Goal: Complete application form

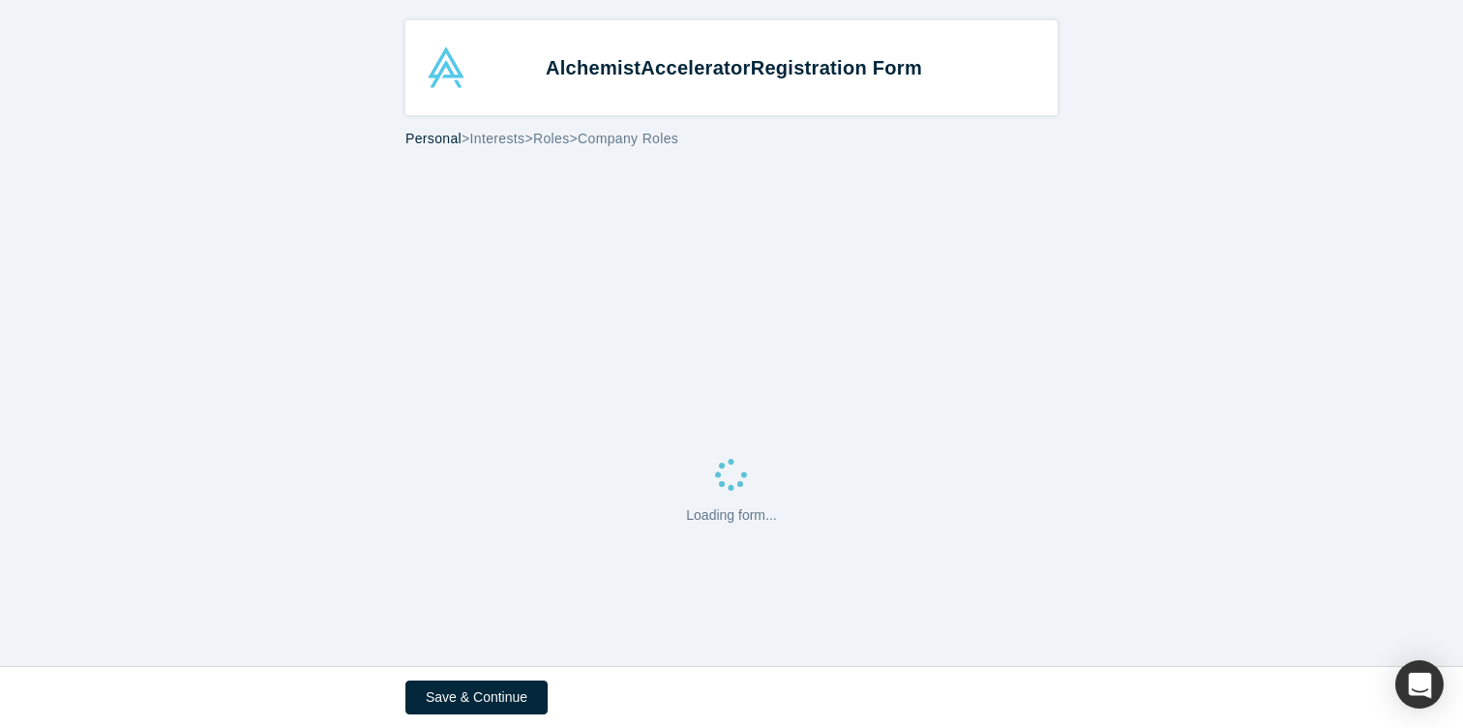
select select "US"
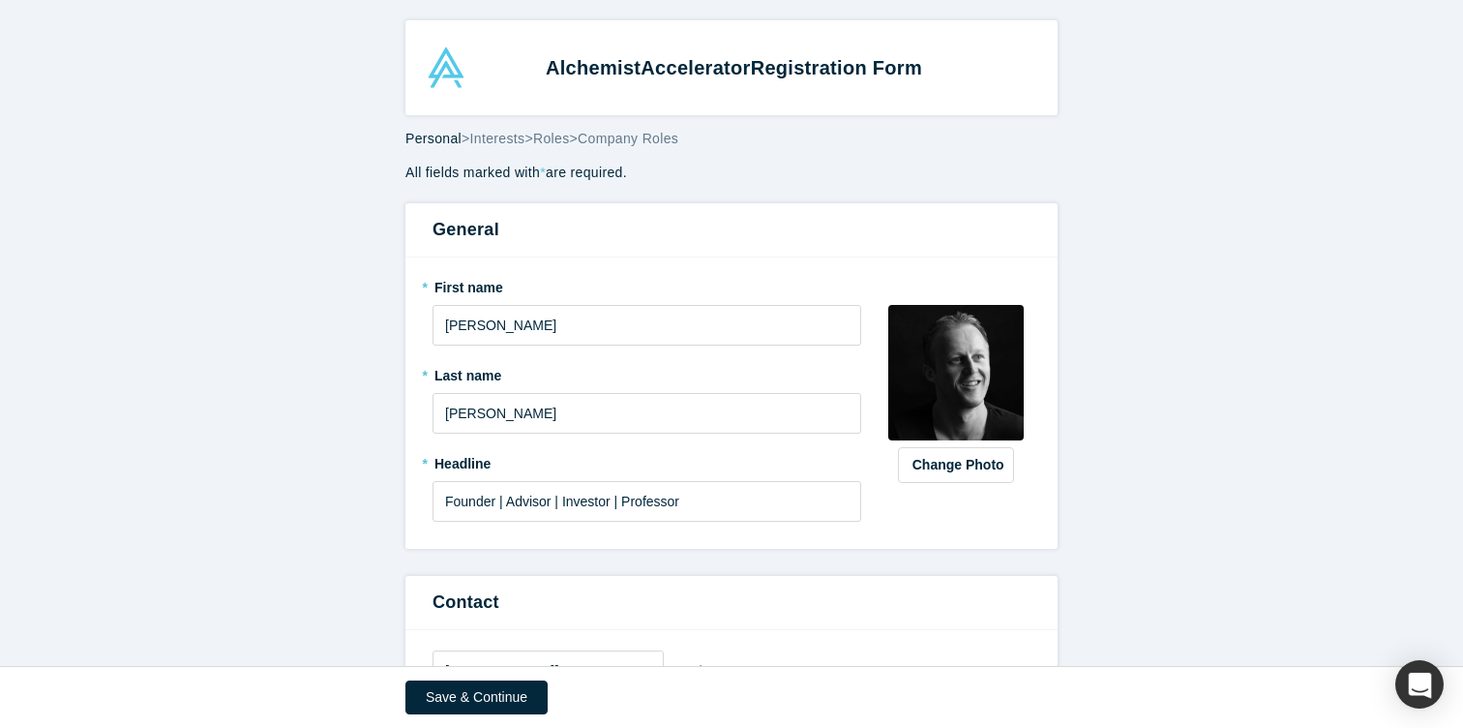
scroll to position [1032, 0]
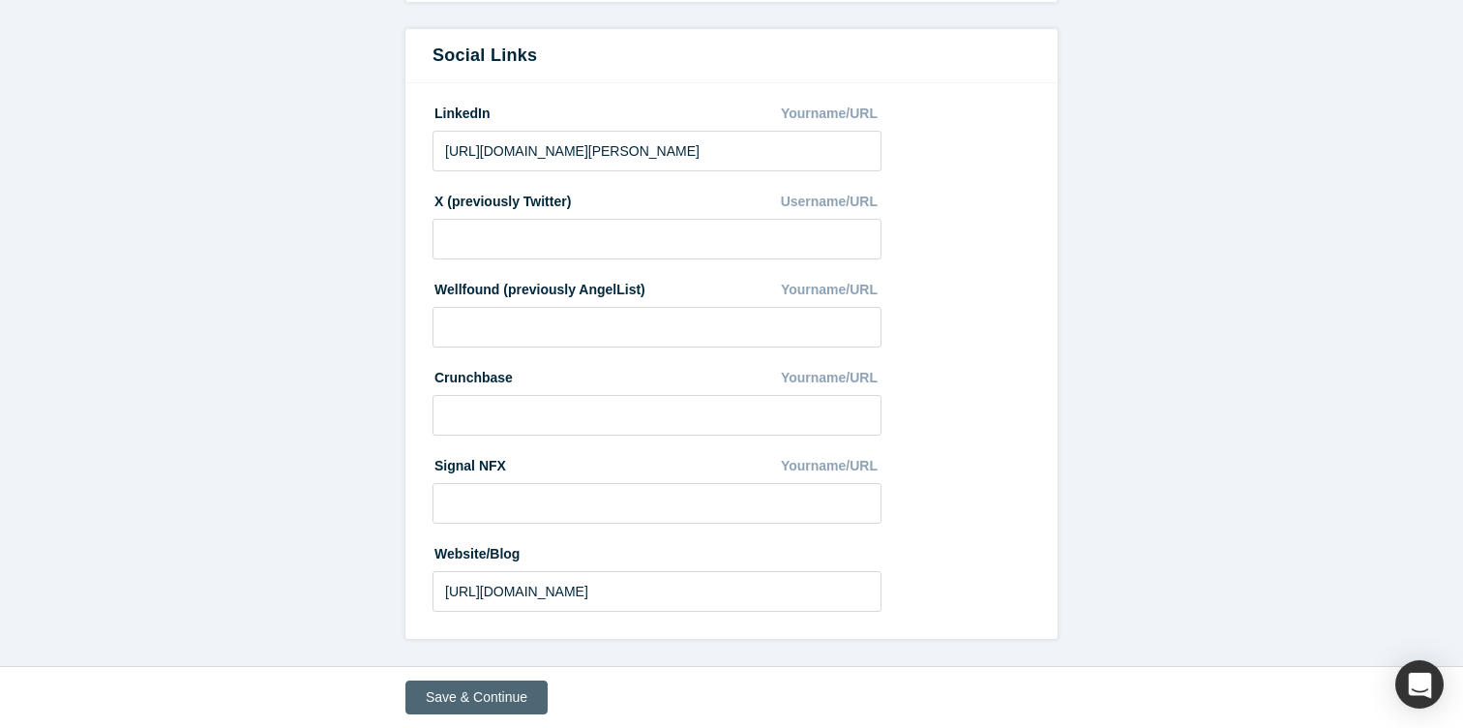
click at [435, 706] on button "Save & Continue" at bounding box center [477, 697] width 142 height 34
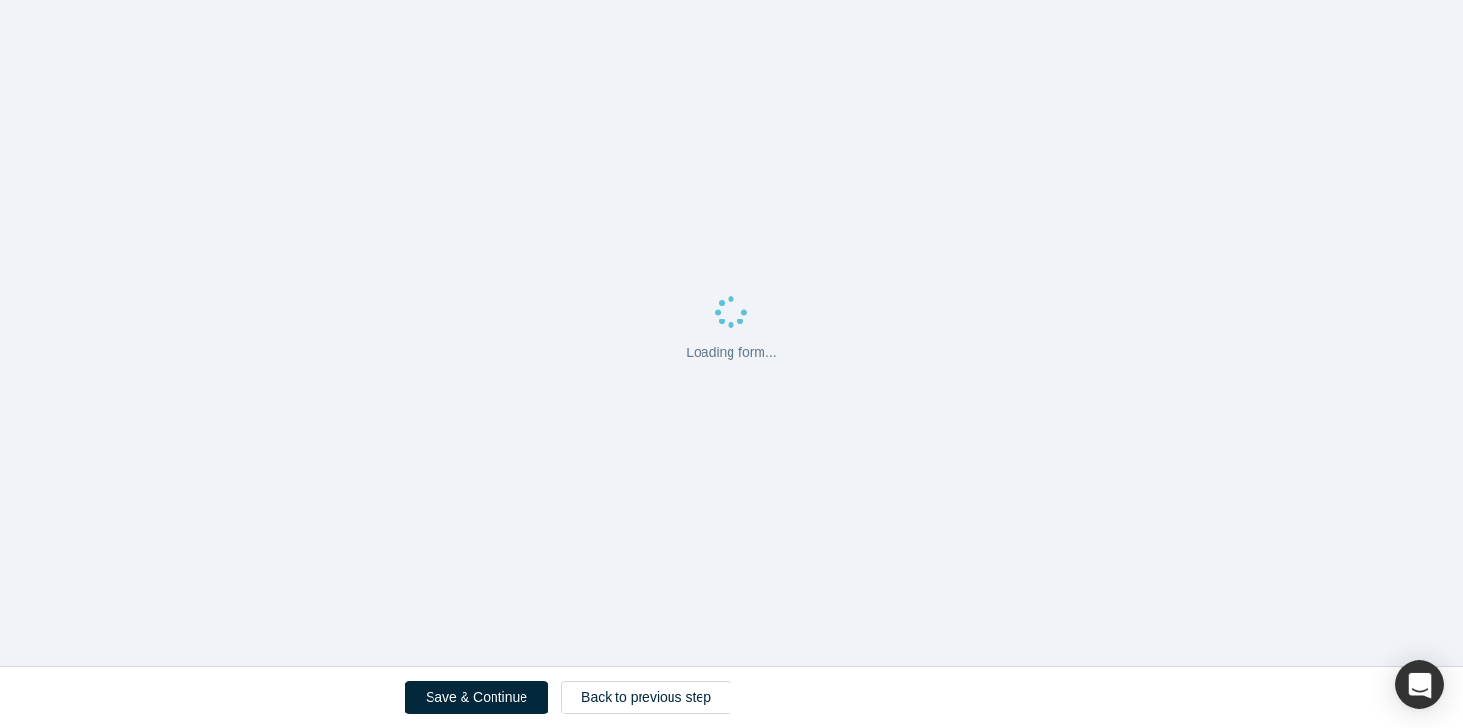
scroll to position [0, 0]
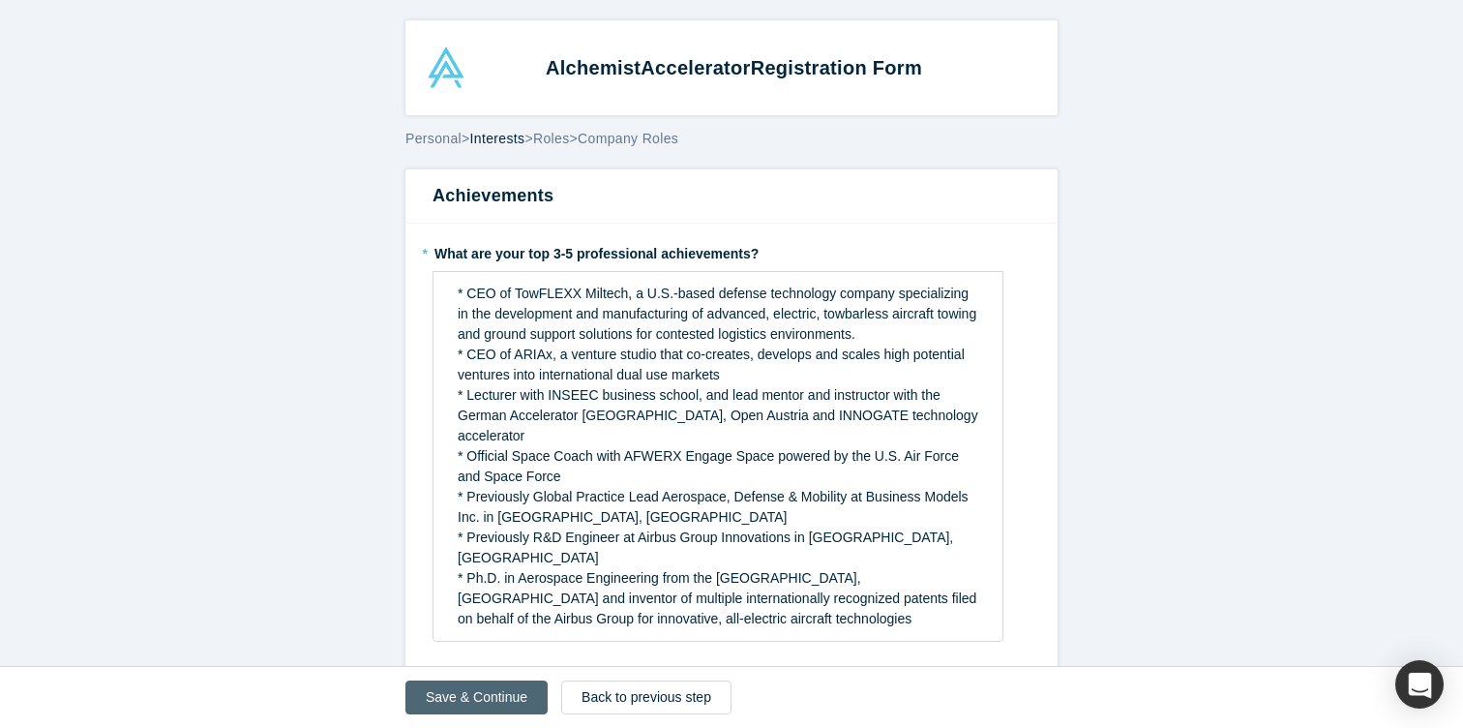
click at [466, 696] on button "Save & Continue" at bounding box center [477, 697] width 142 height 34
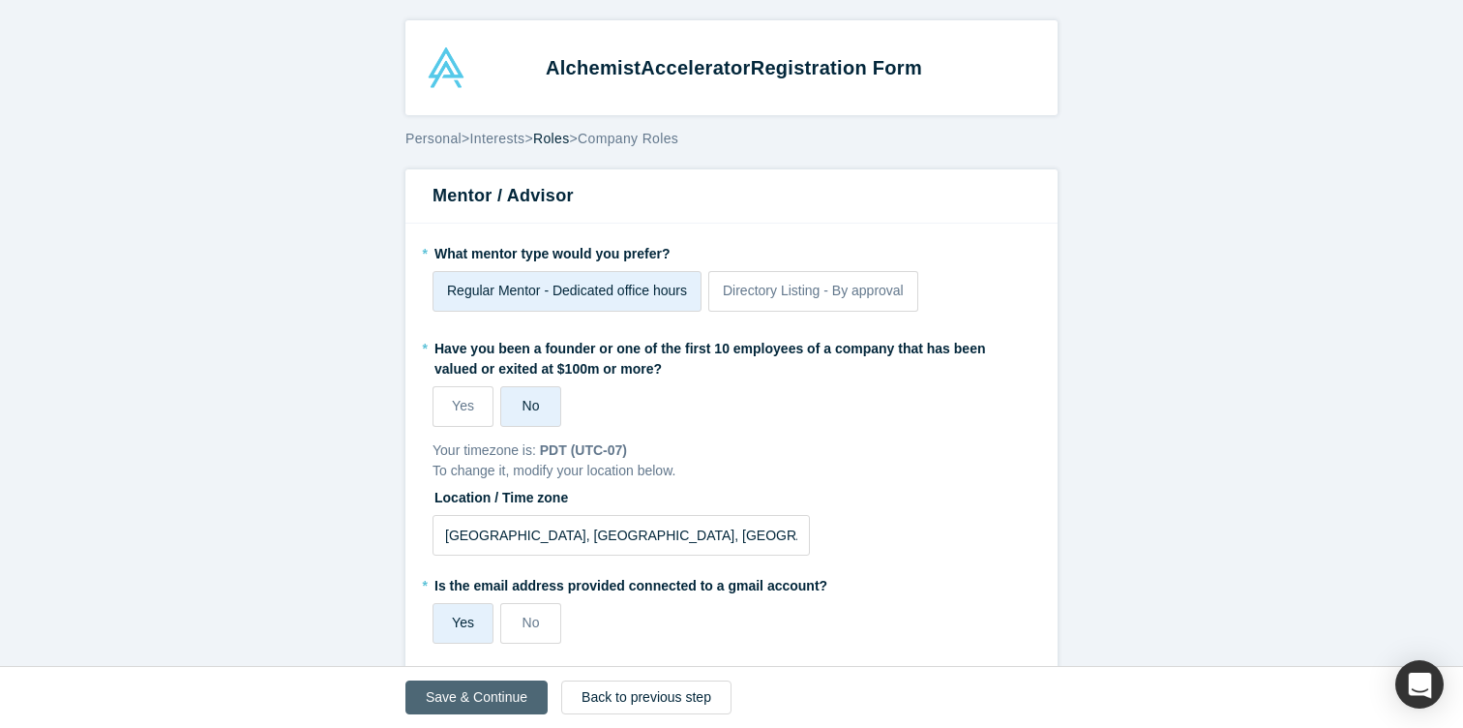
click at [459, 693] on button "Save & Continue" at bounding box center [477, 697] width 142 height 34
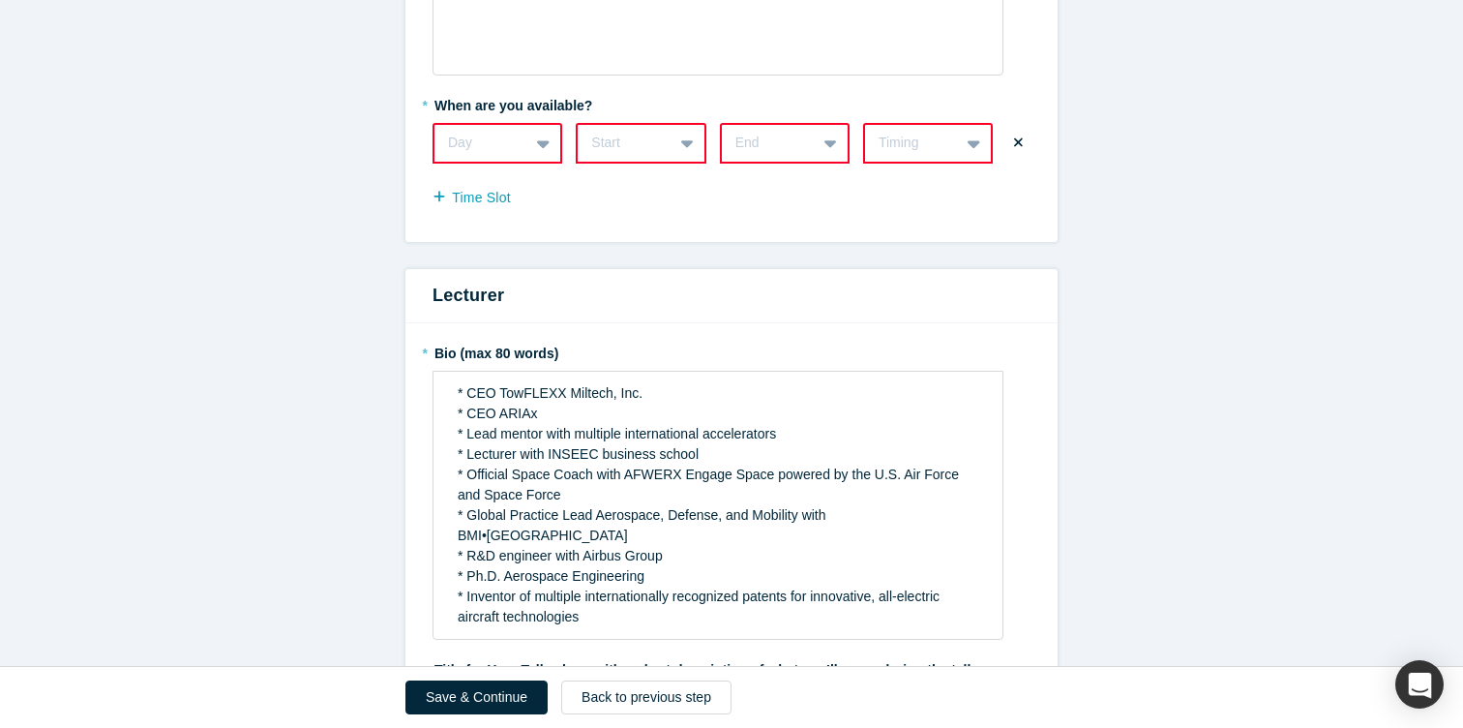
scroll to position [1103, 0]
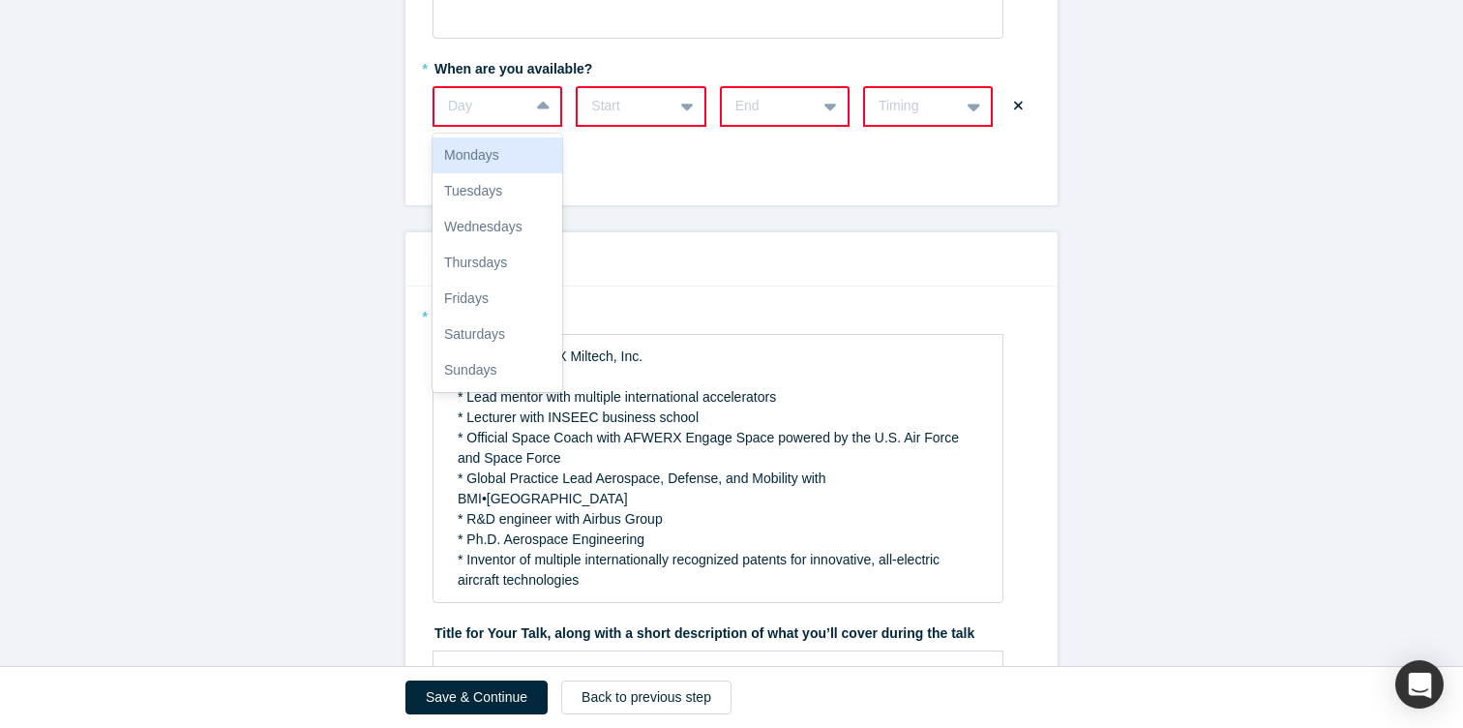
click at [526, 101] on div "Day" at bounding box center [482, 106] width 94 height 32
click at [481, 293] on div "Fridays" at bounding box center [498, 299] width 130 height 36
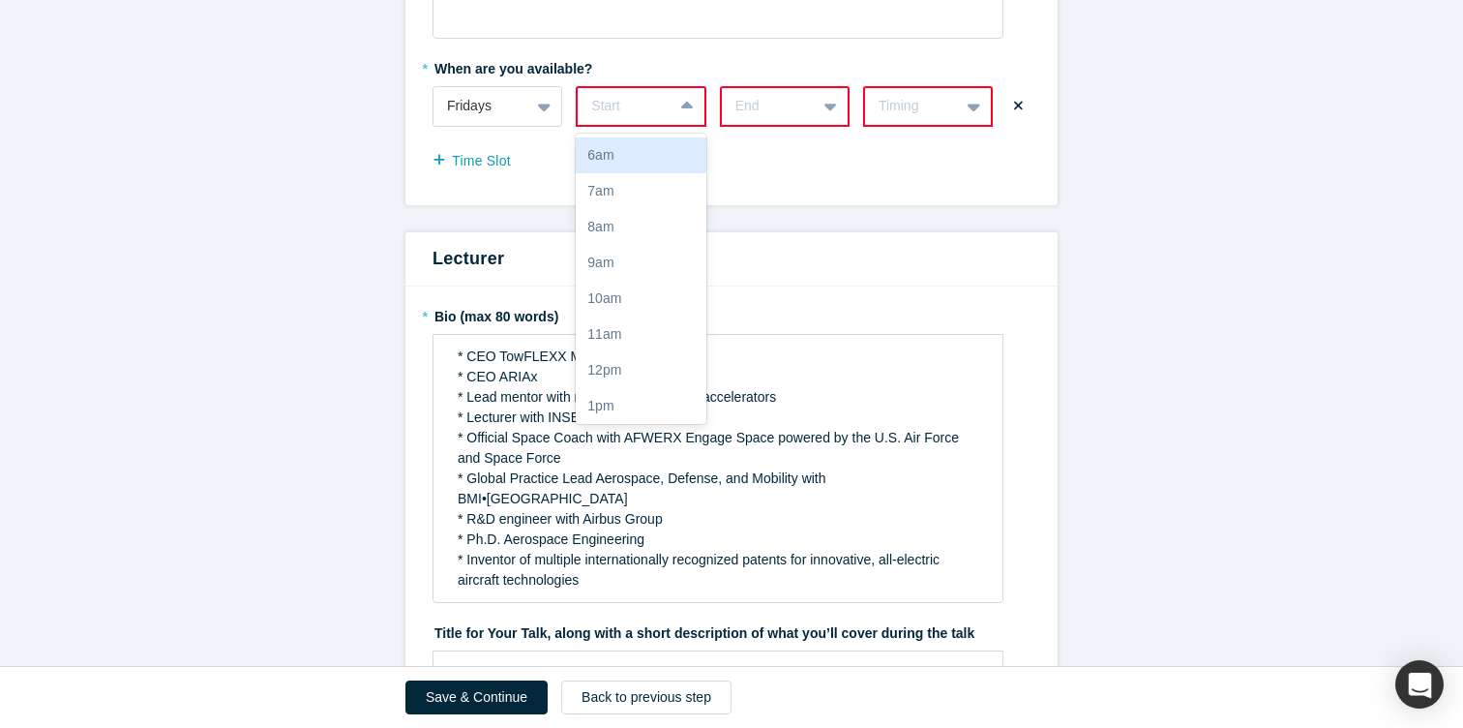
click at [668, 96] on div "Start" at bounding box center [625, 106] width 94 height 32
click at [620, 306] on div "10am" at bounding box center [641, 299] width 130 height 36
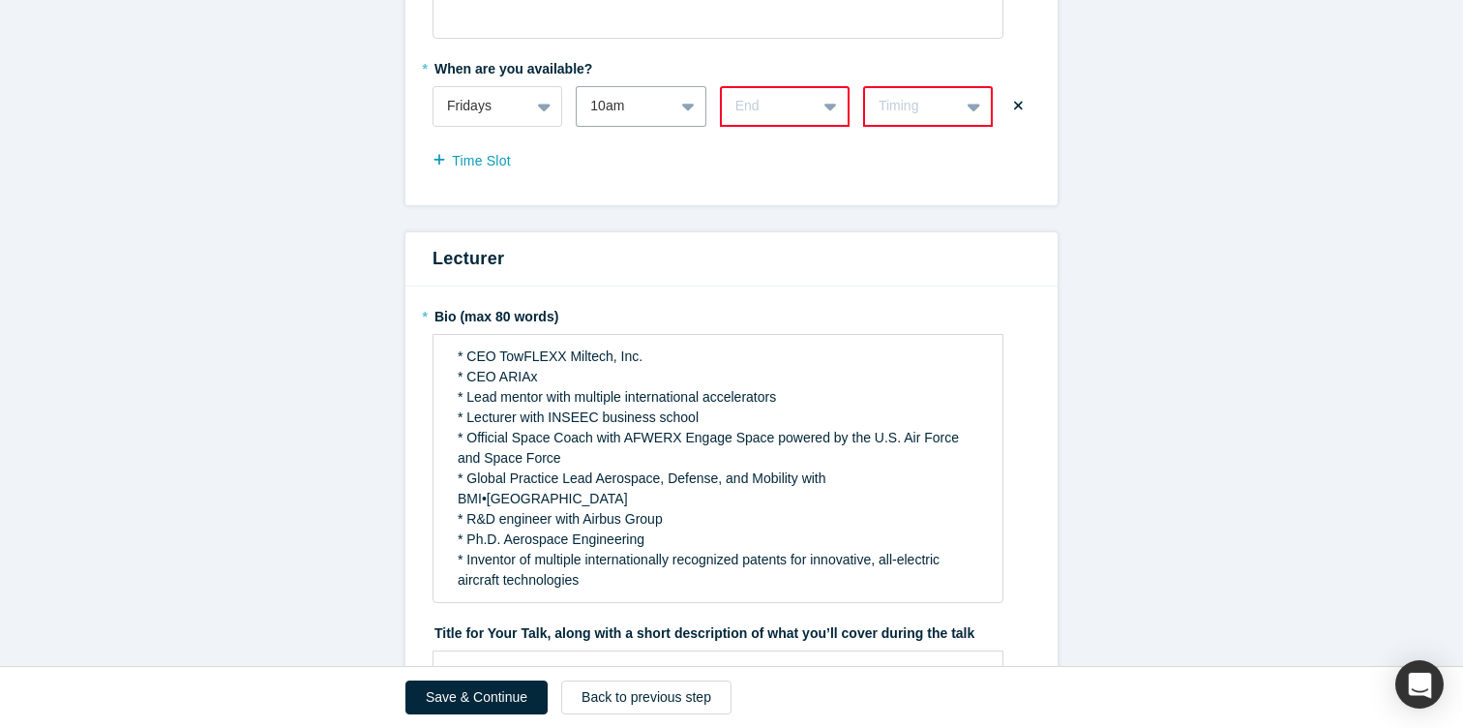
click at [831, 99] on icon at bounding box center [831, 106] width 13 height 19
click at [770, 252] on div "6pm" at bounding box center [785, 259] width 130 height 36
click at [927, 109] on div "Timing" at bounding box center [912, 106] width 67 height 20
click at [914, 155] on div "Weekly" at bounding box center [928, 155] width 130 height 36
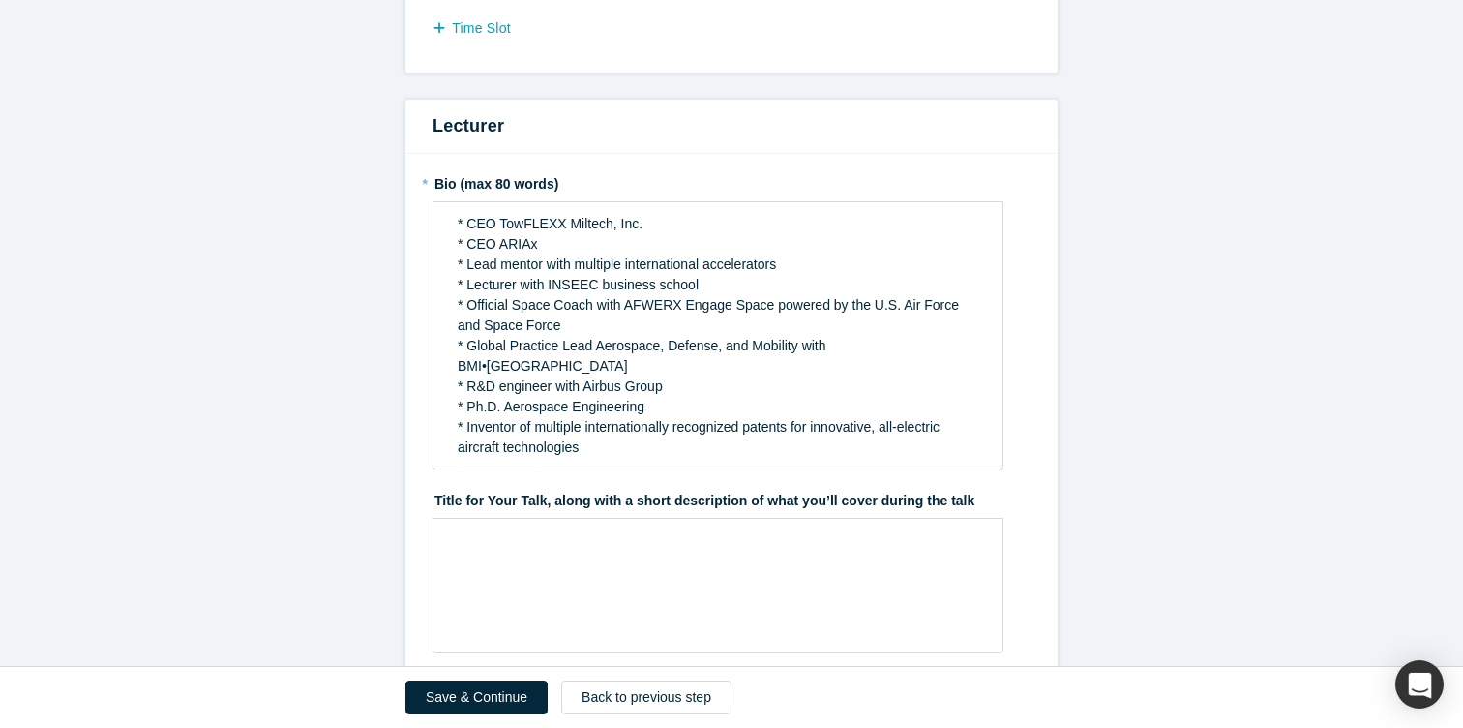
scroll to position [971, 0]
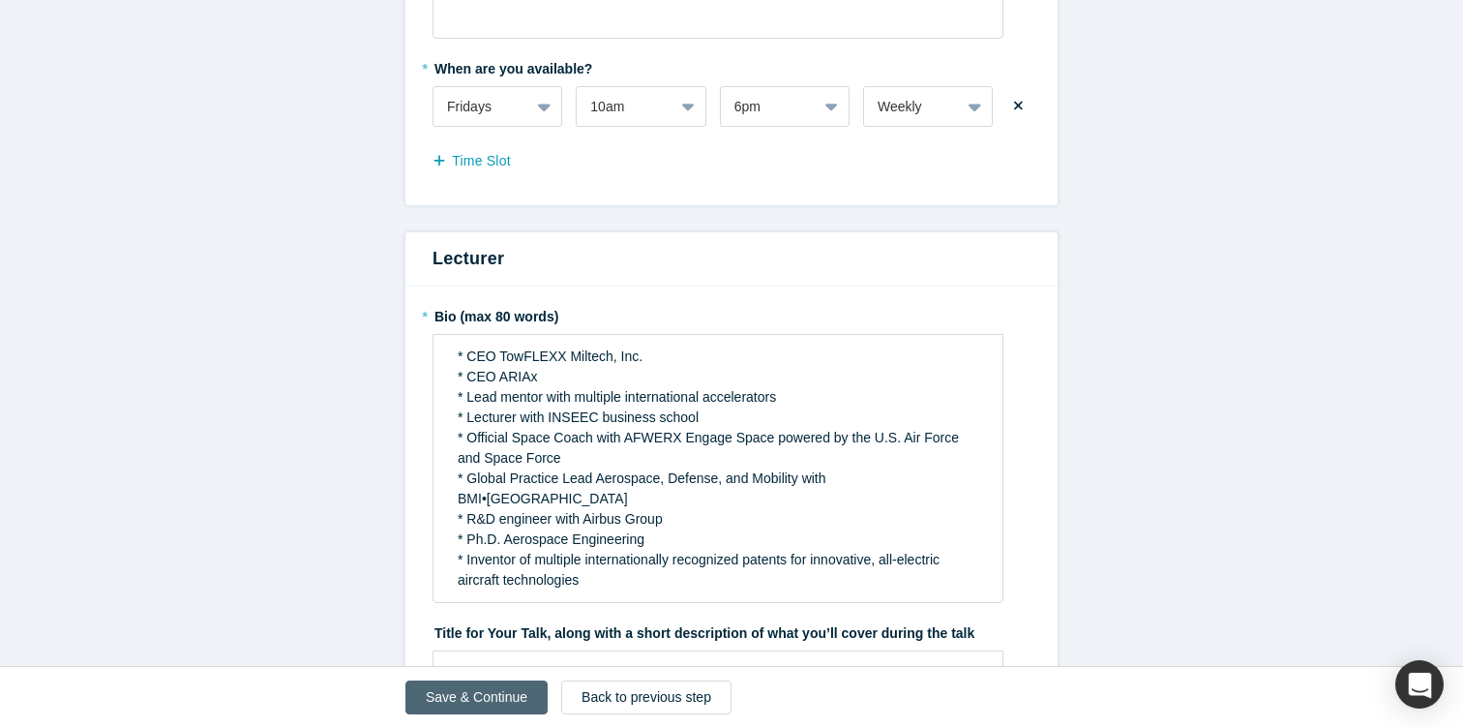
click at [453, 701] on button "Save & Continue" at bounding box center [477, 697] width 142 height 34
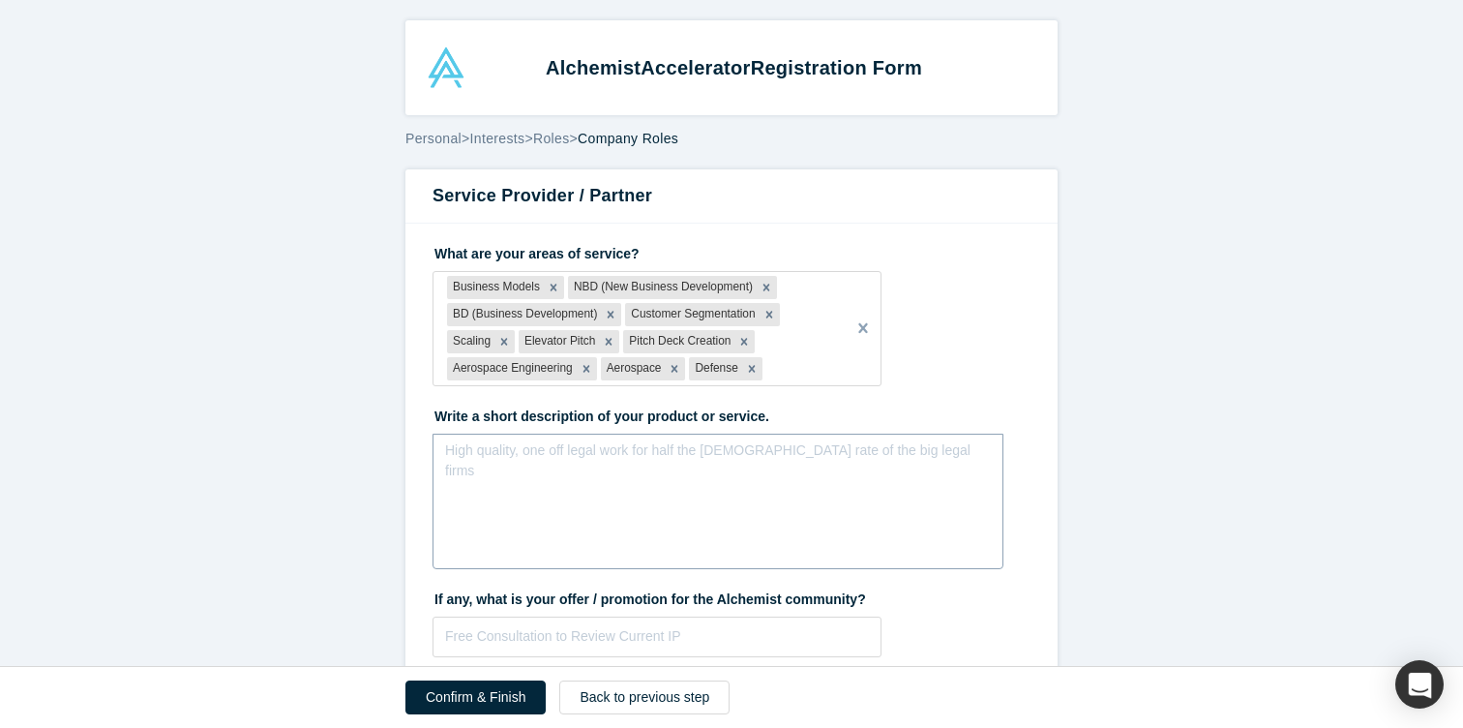
scroll to position [133, 0]
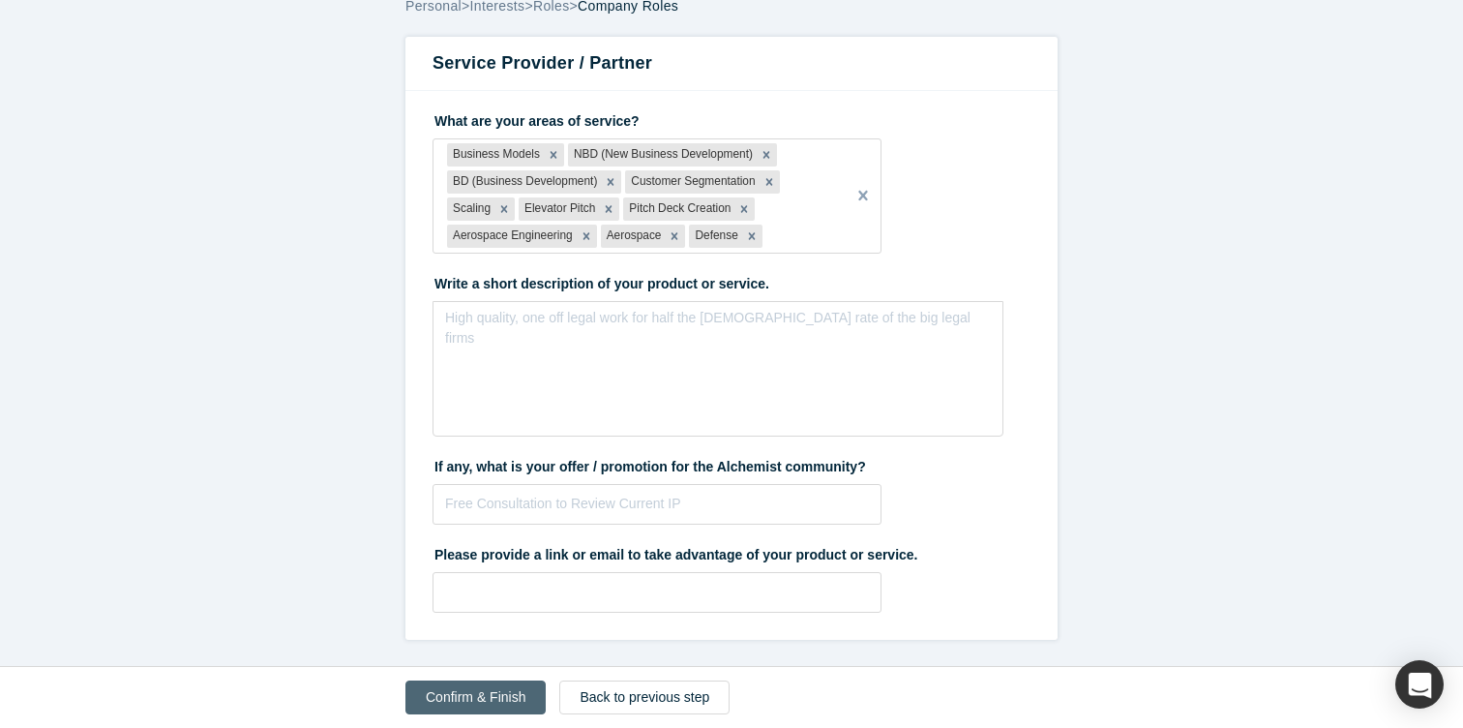
click at [455, 695] on button "Confirm & Finish" at bounding box center [476, 697] width 140 height 34
